Goal: Find contact information: Find contact information

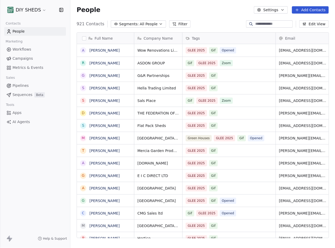
scroll to position [214, 260]
click at [279, 27] on div at bounding box center [269, 23] width 47 height 7
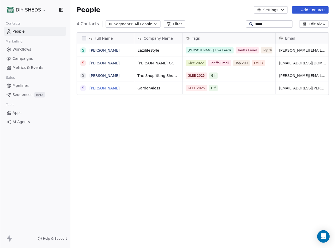
type input "*****"
click at [104, 86] on link "[PERSON_NAME]" at bounding box center [104, 88] width 30 height 4
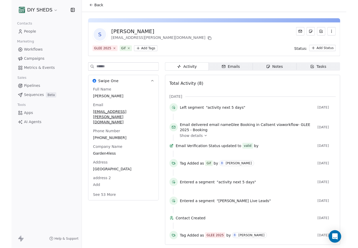
scroll to position [7, 0]
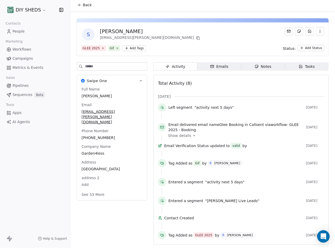
click at [249, 207] on div at bounding box center [241, 210] width 159 height 6
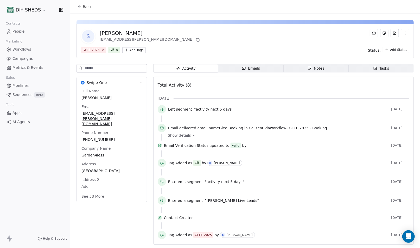
scroll to position [0, 0]
click at [115, 50] on icon at bounding box center [116, 49] width 3 height 3
click at [115, 51] on html "DIY SHEDS Contacts People Marketing Workflows Campaigns Metrics & Events Sales …" at bounding box center [210, 124] width 420 height 248
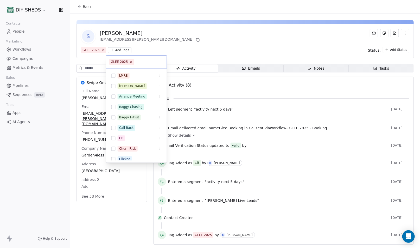
click at [140, 64] on input "text" at bounding box center [149, 62] width 28 height 6
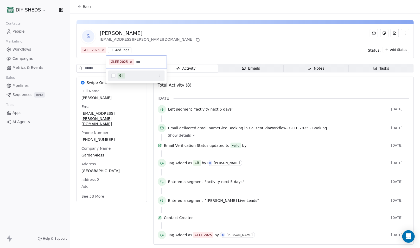
type input "***"
click at [122, 75] on div "Gif" at bounding box center [121, 75] width 4 height 5
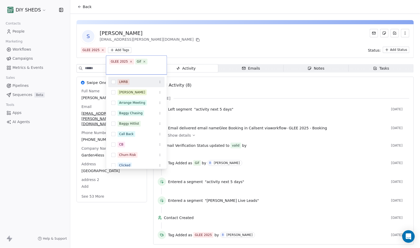
click at [255, 37] on html "DIY SHEDS Contacts People Marketing Workflows Campaigns Metrics & Events Sales …" at bounding box center [210, 124] width 420 height 248
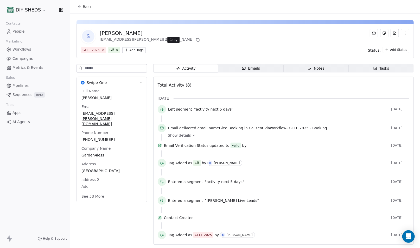
click at [197, 40] on icon at bounding box center [198, 40] width 2 height 2
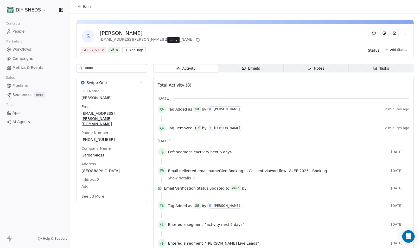
click at [196, 40] on icon at bounding box center [198, 40] width 4 height 4
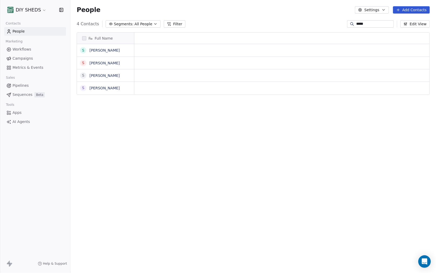
scroll to position [236, 361]
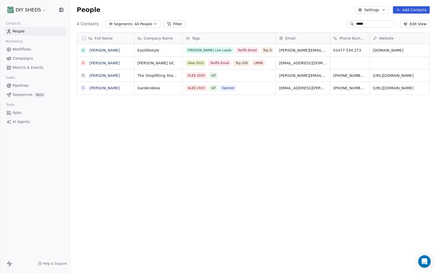
drag, startPoint x: 366, startPoint y: 26, endPoint x: 350, endPoint y: 26, distance: 15.6
click at [334, 26] on div "*****" at bounding box center [370, 23] width 47 height 7
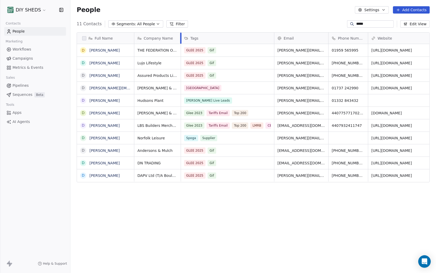
click at [180, 39] on div at bounding box center [180, 38] width 1 height 11
type input "*****"
drag, startPoint x: 315, startPoint y: 52, endPoint x: 291, endPoint y: 51, distance: 24.5
drag, startPoint x: 291, startPoint y: 51, endPoint x: 307, endPoint y: 50, distance: 15.9
click at [307, 50] on span "[PERSON_NAME][EMAIL_ADDRESS][DOMAIN_NAME]" at bounding box center [308, 54] width 62 height 16
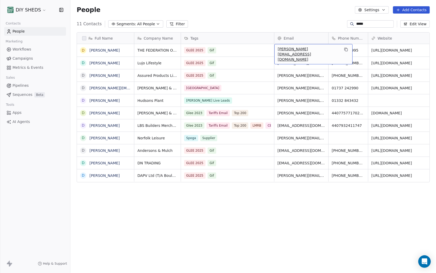
click at [307, 50] on span "[PERSON_NAME][EMAIL_ADDRESS][DOMAIN_NAME]" at bounding box center [308, 54] width 62 height 16
drag, startPoint x: 314, startPoint y: 48, endPoint x: 290, endPoint y: 50, distance: 24.1
click at [290, 50] on input "**********" at bounding box center [301, 50] width 52 height 10
click at [333, 206] on html "DIY SHEDS Contacts People Marketing Workflows Campaigns Metrics & Events Sales …" at bounding box center [218, 136] width 436 height 273
